Goal: Information Seeking & Learning: Learn about a topic

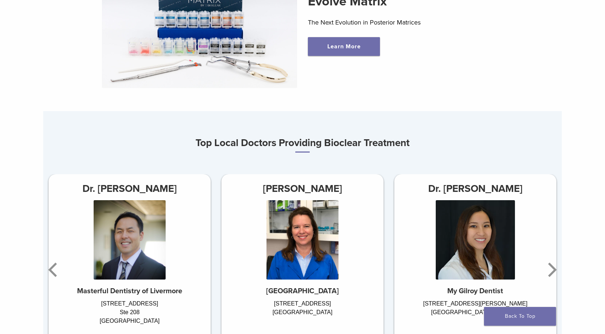
scroll to position [396, 0]
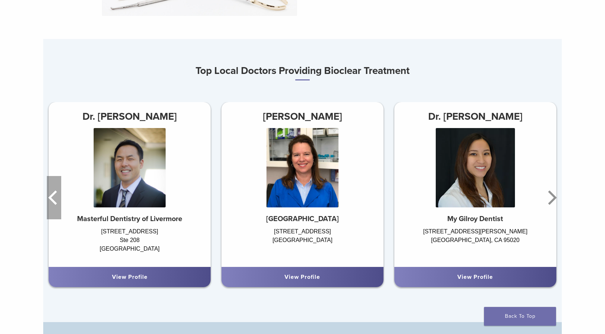
click at [50, 205] on icon "Previous" at bounding box center [54, 197] width 14 height 43
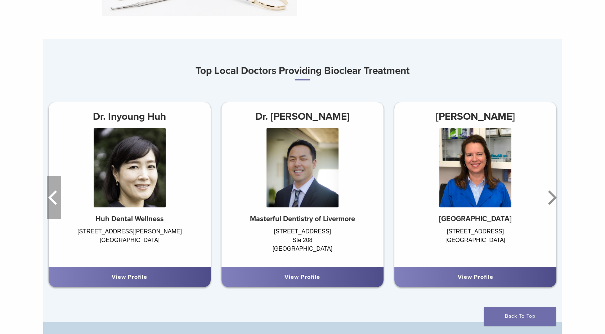
click at [50, 205] on icon "Previous" at bounding box center [54, 197] width 14 height 43
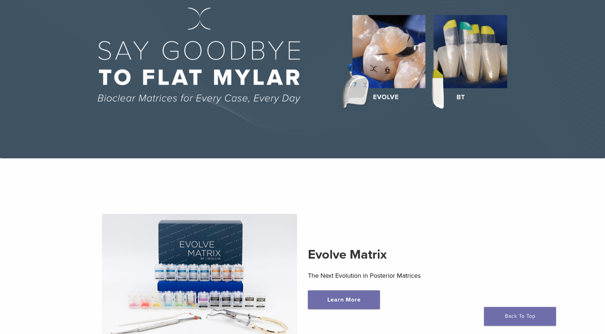
scroll to position [0, 0]
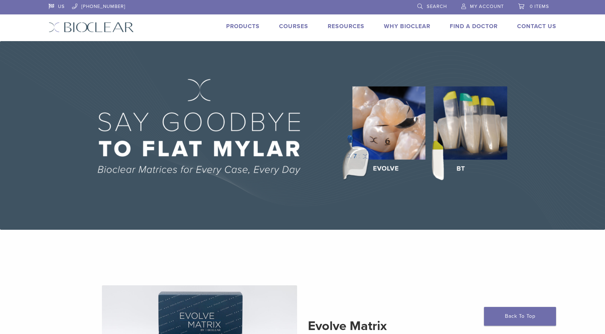
click at [249, 26] on link "Products" at bounding box center [243, 26] width 34 height 7
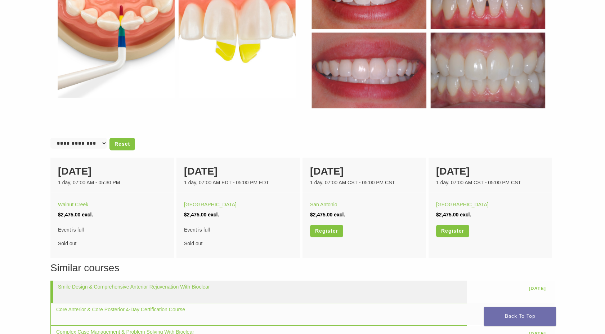
scroll to position [396, 0]
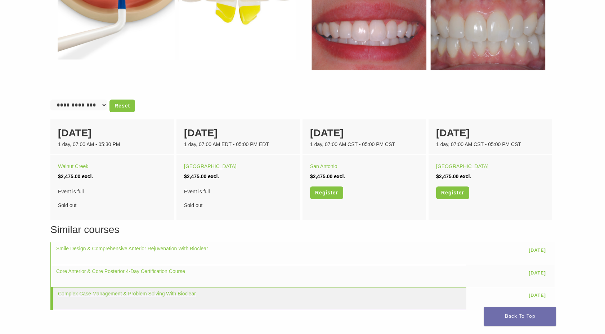
click at [92, 293] on link "Complex Case Management & Problem Solving With Bioclear" at bounding box center [127, 293] width 138 height 6
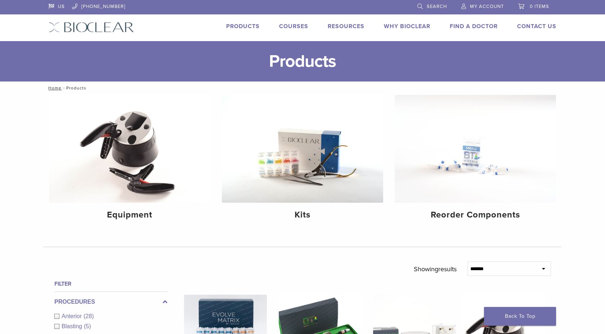
click at [396, 25] on link "Why Bioclear" at bounding box center [407, 26] width 46 height 7
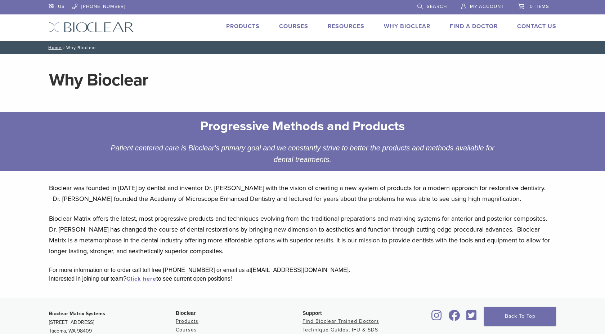
click at [116, 26] on img at bounding box center [91, 27] width 85 height 10
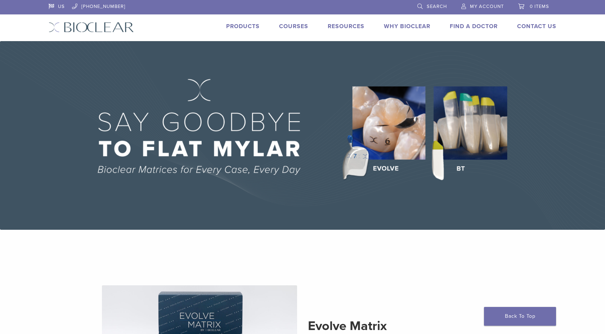
click at [385, 121] on img at bounding box center [302, 135] width 605 height 188
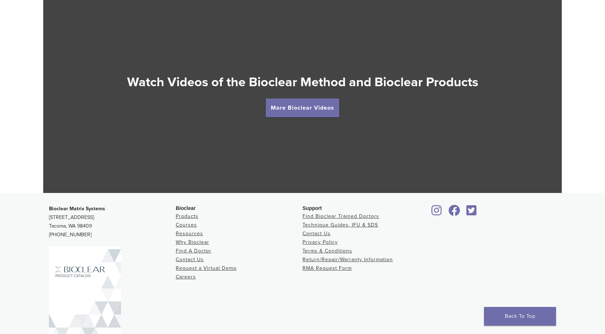
scroll to position [1225, 0]
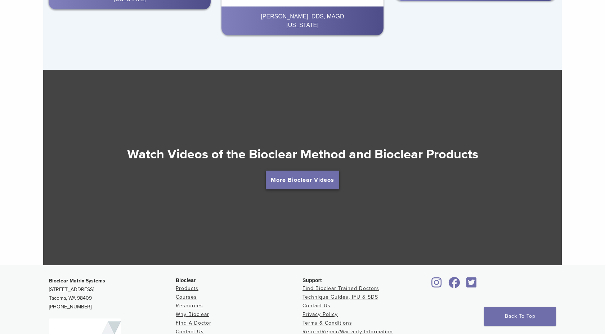
click at [287, 180] on link "More Bioclear Videos" at bounding box center [302, 179] width 73 height 19
click at [297, 182] on link "More Bioclear Videos" at bounding box center [302, 179] width 73 height 19
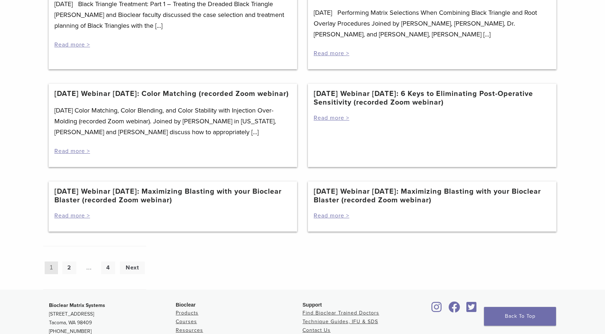
scroll to position [717, 0]
